Goal: Feedback & Contribution: Leave review/rating

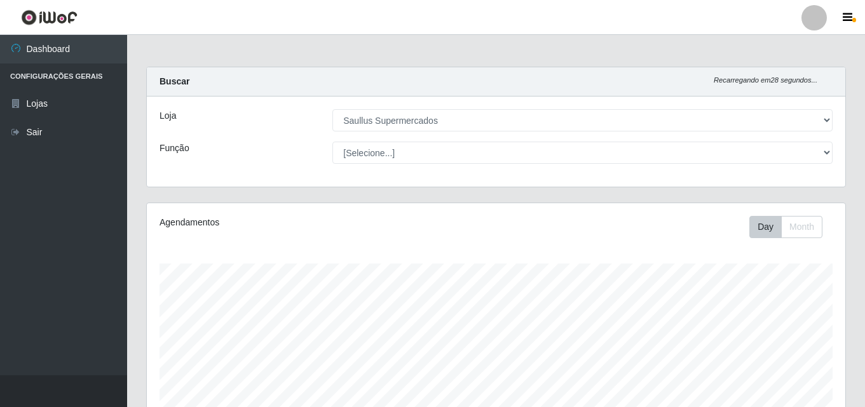
select select "423"
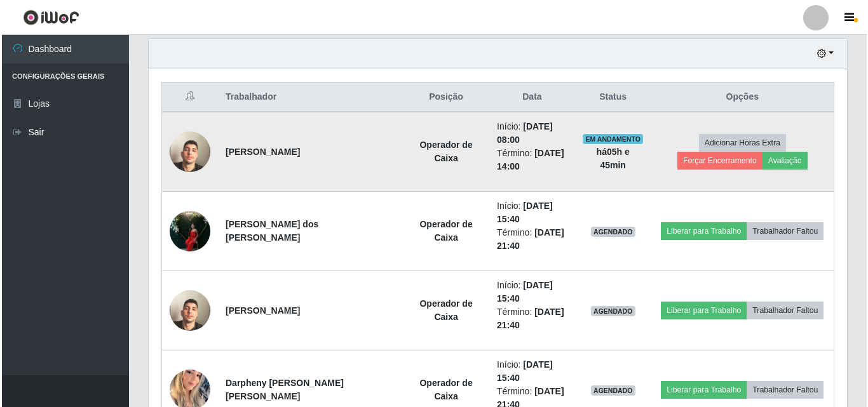
scroll to position [264, 699]
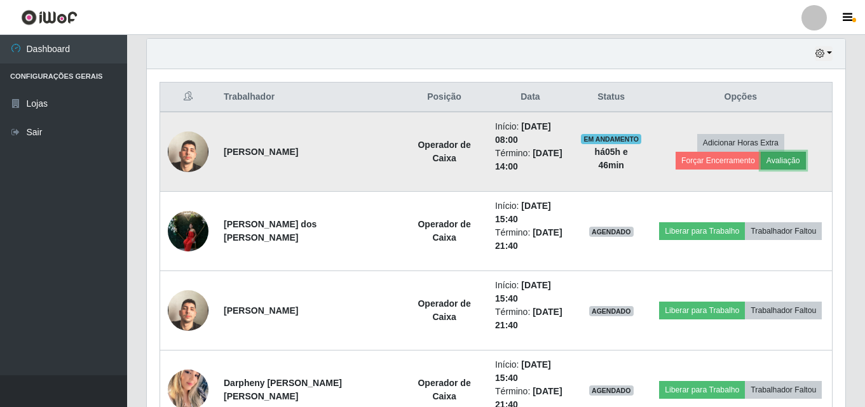
click at [761, 157] on button "Avaliação" at bounding box center [783, 161] width 45 height 18
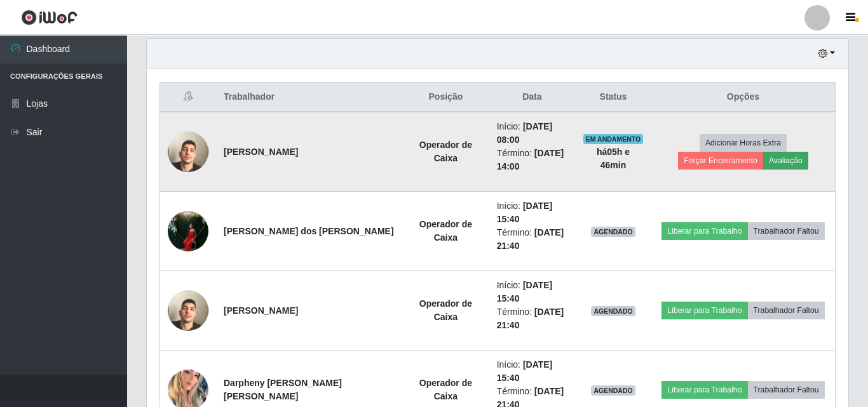
scroll to position [264, 692]
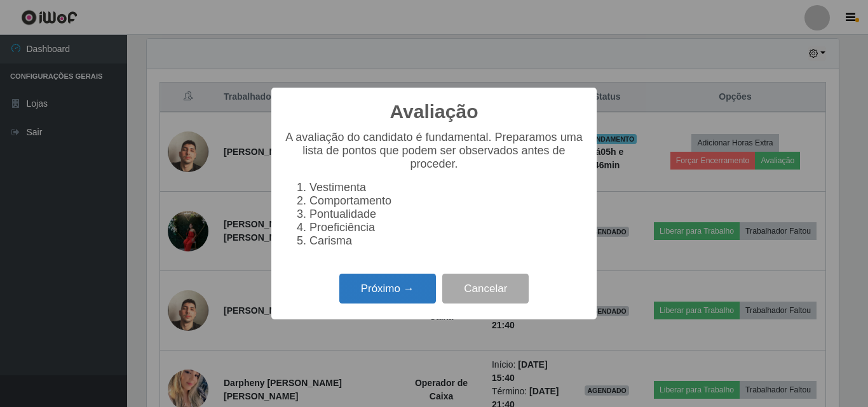
click at [422, 304] on button "Próximo →" at bounding box center [387, 289] width 97 height 30
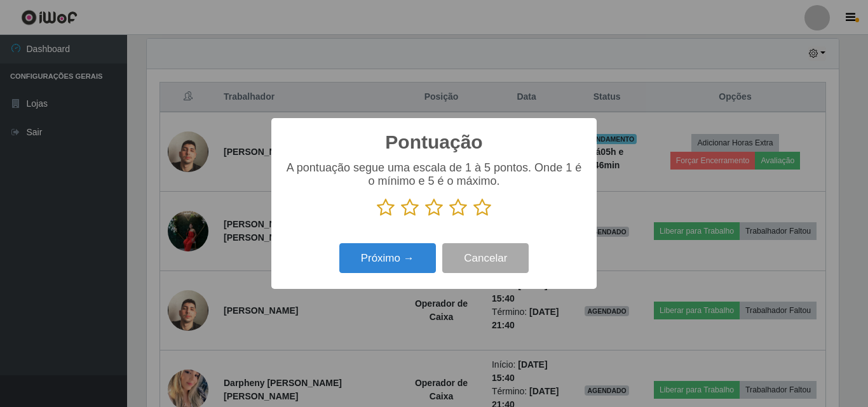
scroll to position [635452, 635023]
click at [479, 217] on icon at bounding box center [483, 207] width 18 height 19
click at [474, 217] on input "radio" at bounding box center [474, 217] width 0 height 0
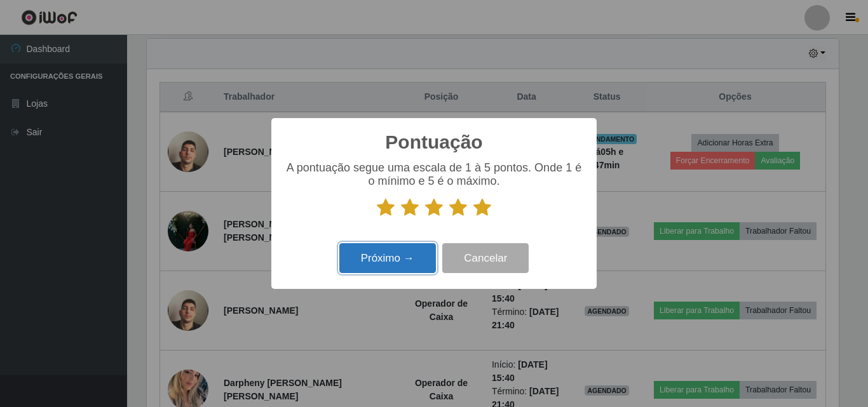
click at [397, 252] on button "Próximo →" at bounding box center [387, 258] width 97 height 30
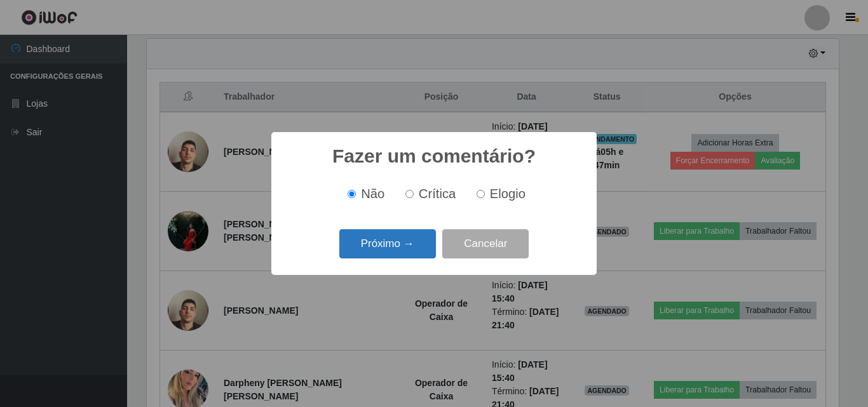
click at [400, 245] on button "Próximo →" at bounding box center [387, 244] width 97 height 30
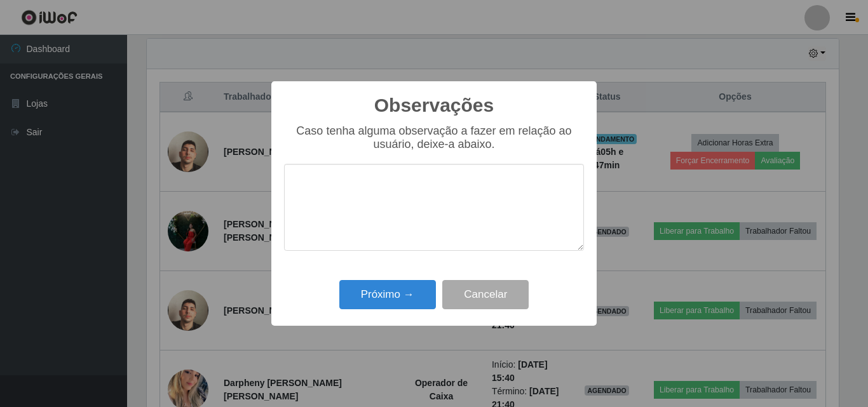
click at [382, 219] on textarea at bounding box center [434, 207] width 300 height 87
type textarea "Otimo profissional"
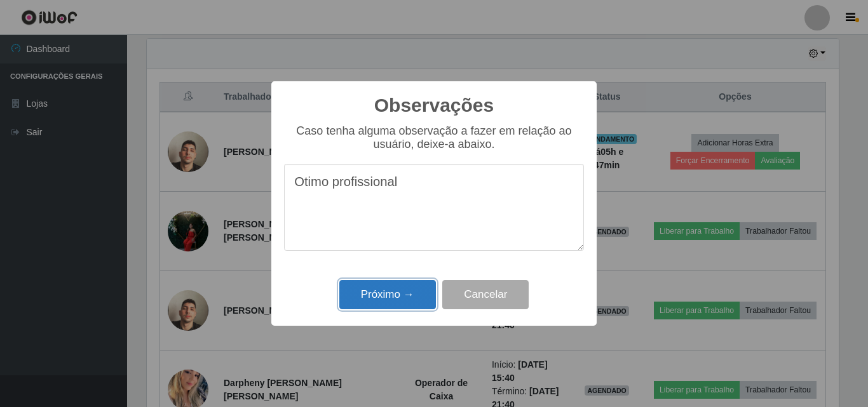
click at [380, 294] on button "Próximo →" at bounding box center [387, 295] width 97 height 30
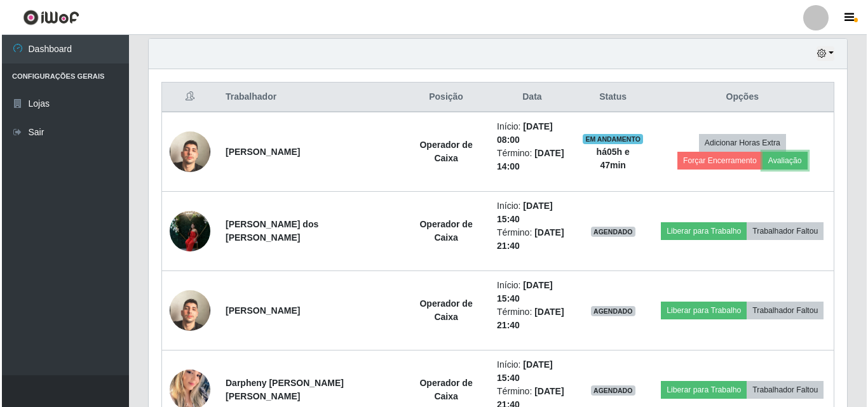
scroll to position [264, 699]
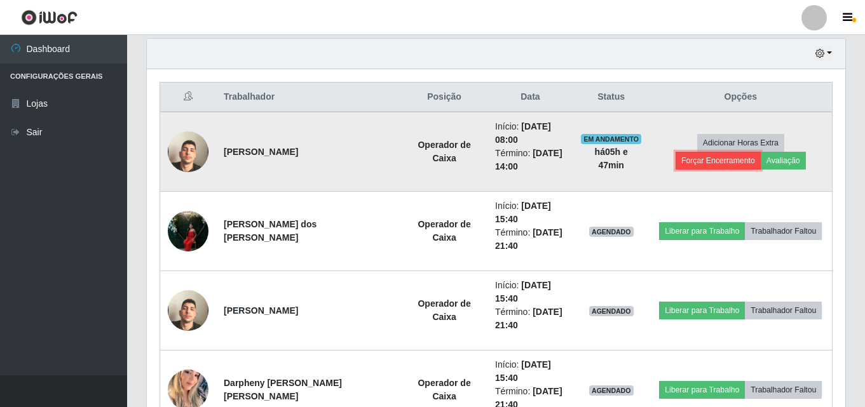
click at [761, 152] on button "Forçar Encerramento" at bounding box center [718, 161] width 85 height 18
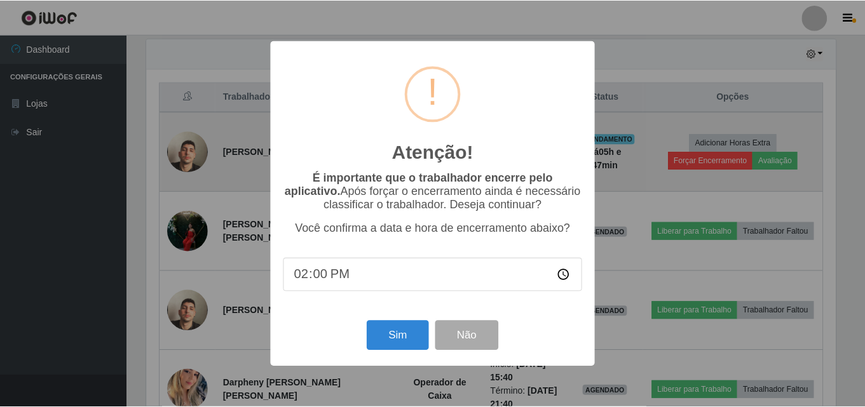
scroll to position [264, 692]
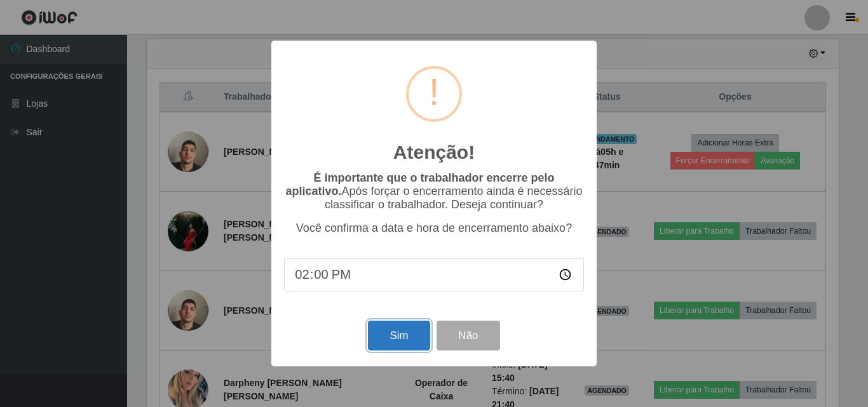
click at [397, 345] on button "Sim" at bounding box center [399, 336] width 62 height 30
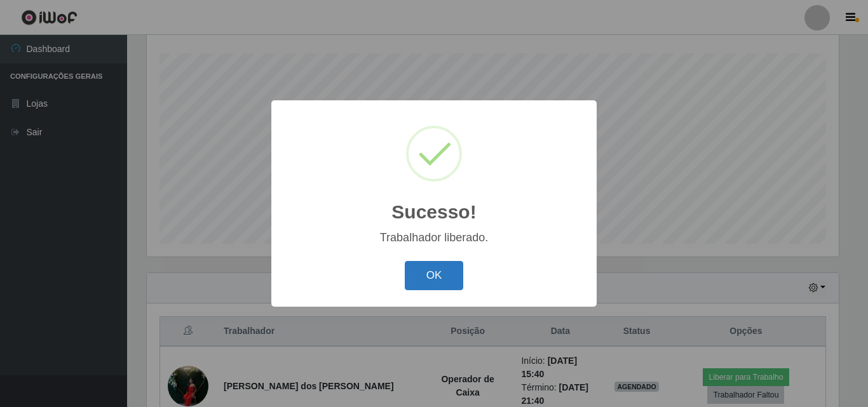
click at [437, 289] on button "OK" at bounding box center [434, 276] width 59 height 30
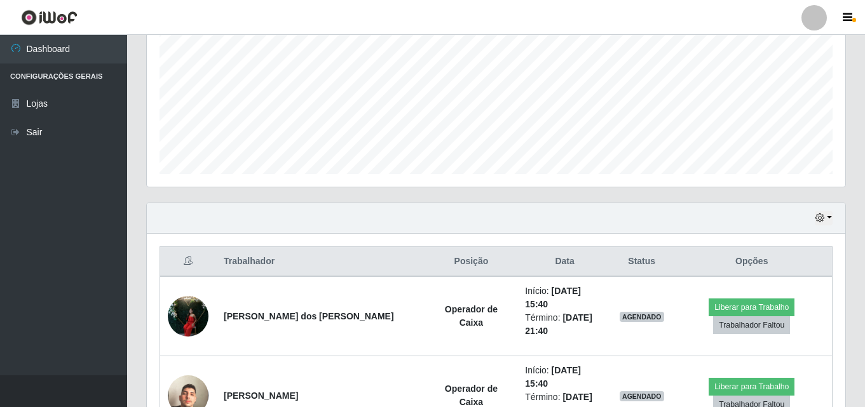
scroll to position [401, 0]
